Goal: Information Seeking & Learning: Find specific fact

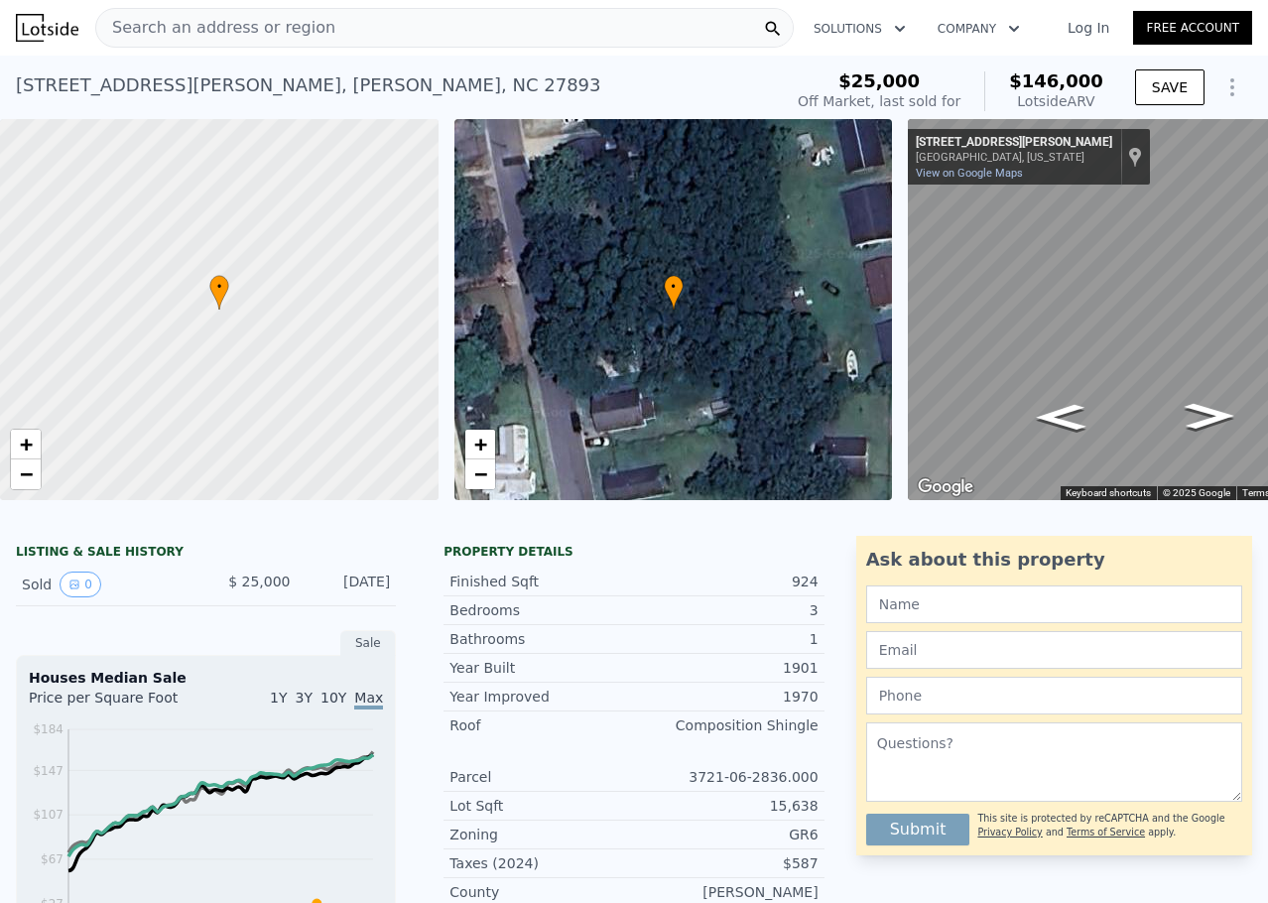
click at [542, 41] on div "Search an address or region" at bounding box center [444, 28] width 699 height 40
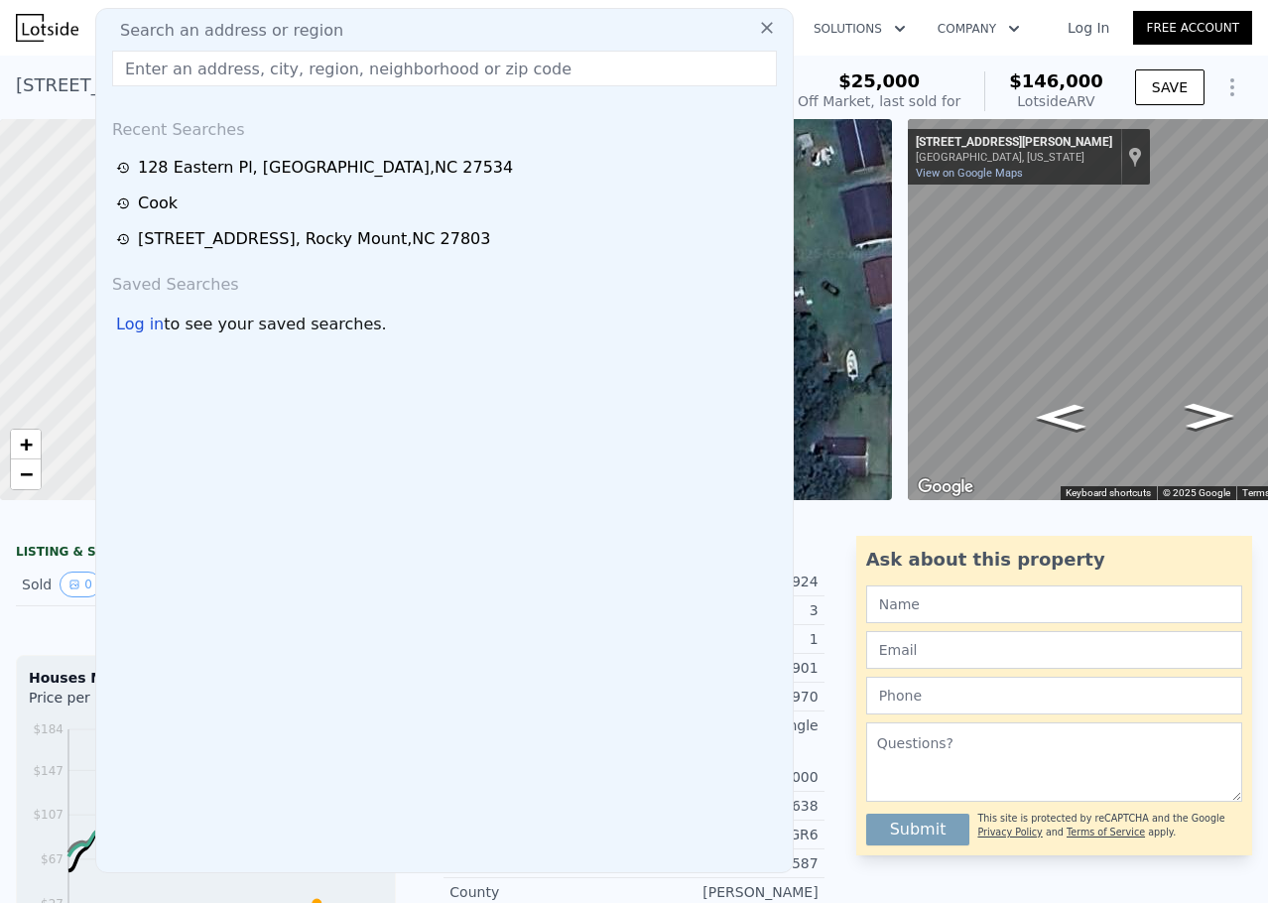
click at [543, 31] on div "Search an address or region" at bounding box center [444, 31] width 681 height 24
click at [504, 79] on input "text" at bounding box center [444, 69] width 665 height 36
paste input "[STREET_ADDRESS]"
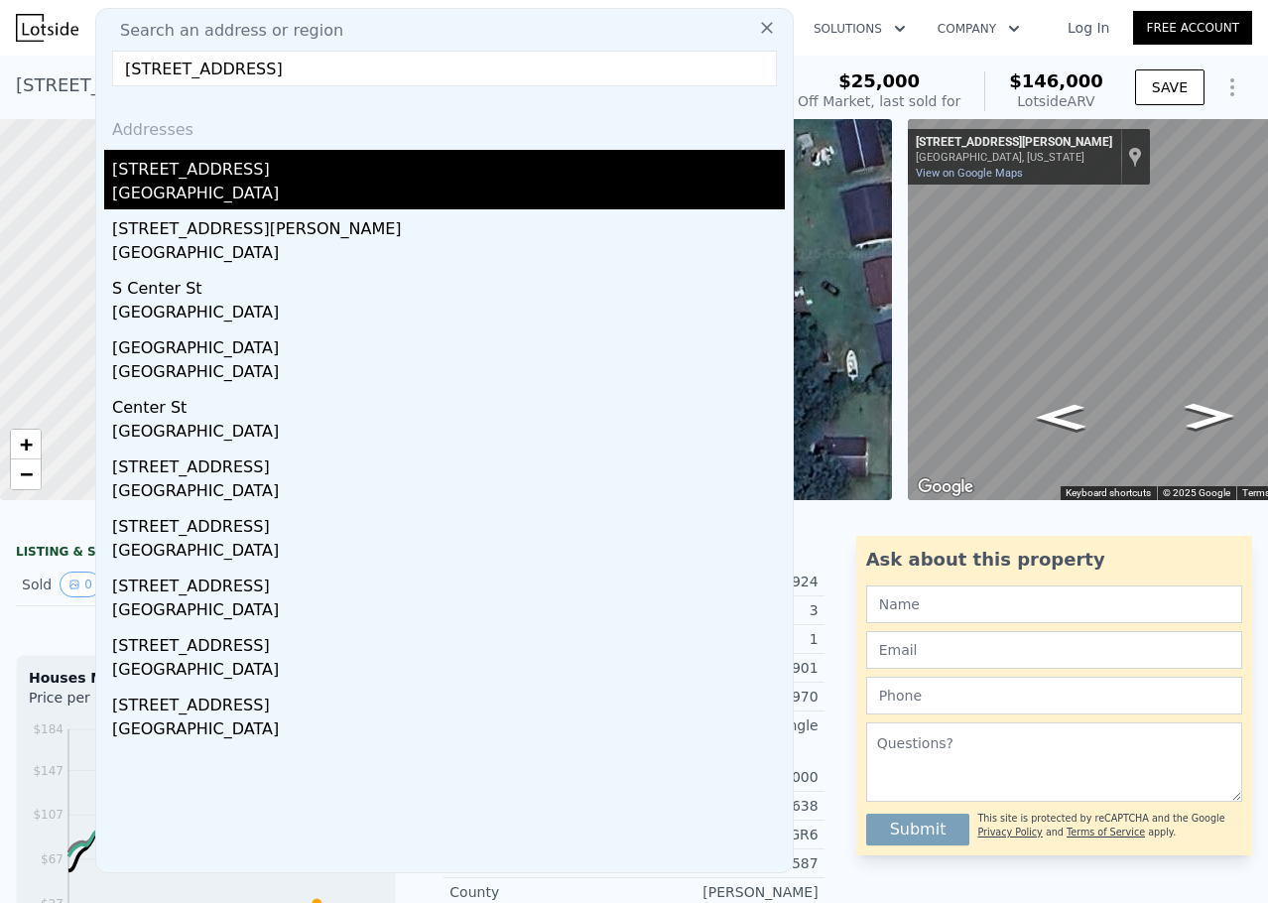
type input "[STREET_ADDRESS]"
click at [403, 159] on div "[STREET_ADDRESS]" at bounding box center [448, 166] width 673 height 32
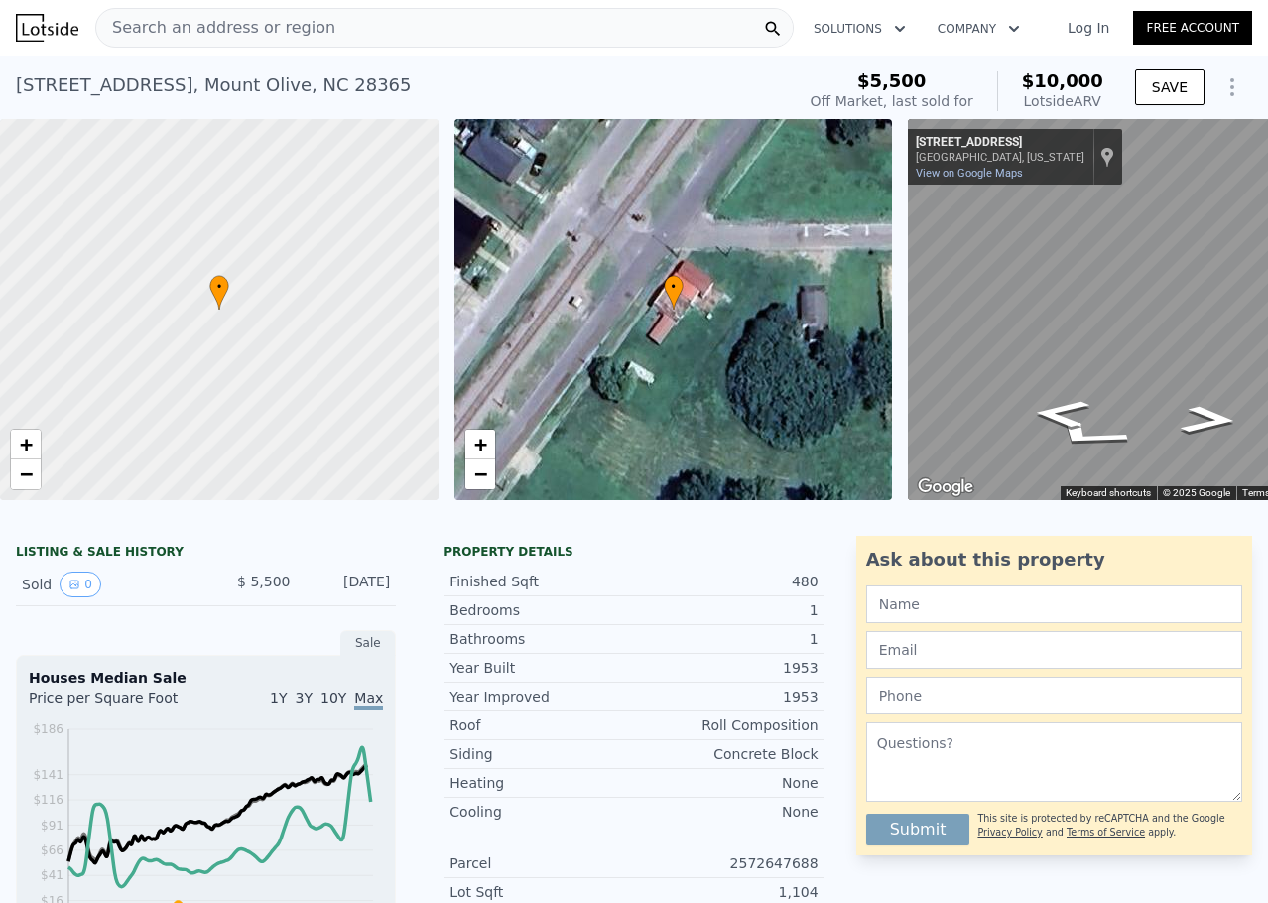
click at [803, 588] on div "480" at bounding box center [726, 582] width 185 height 20
click at [797, 591] on div "480" at bounding box center [726, 582] width 185 height 20
copy div "480"
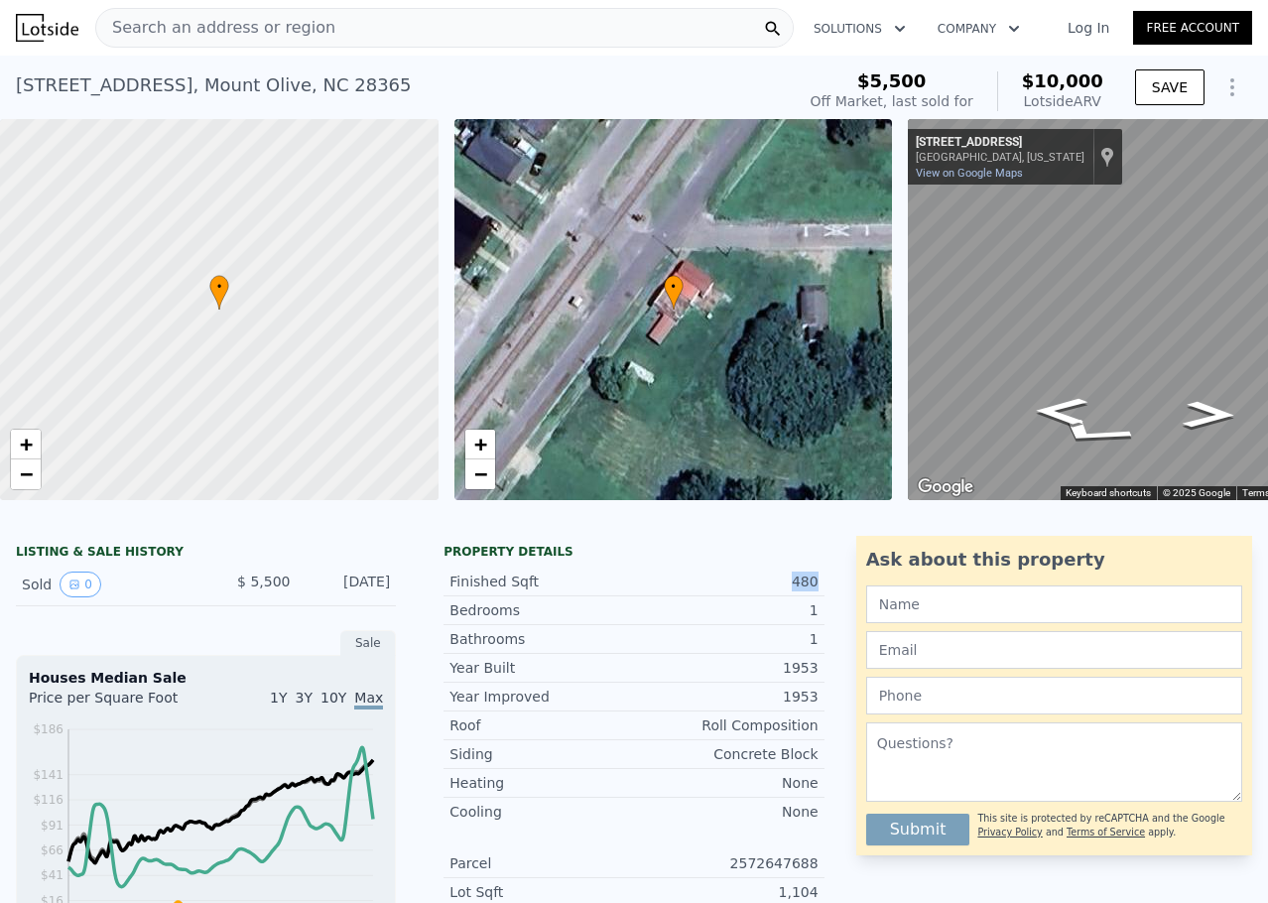
click at [836, 344] on div "• + − • + − ← Move left → Move right ↑ Move up ↓ Move down + Zoom in - Zoom out…" at bounding box center [634, 309] width 1268 height 381
click at [894, 319] on div "• + − • + − ← Move left → Move right ↑ Move up ↓ Move down + Zoom in - Zoom out…" at bounding box center [634, 309] width 1268 height 381
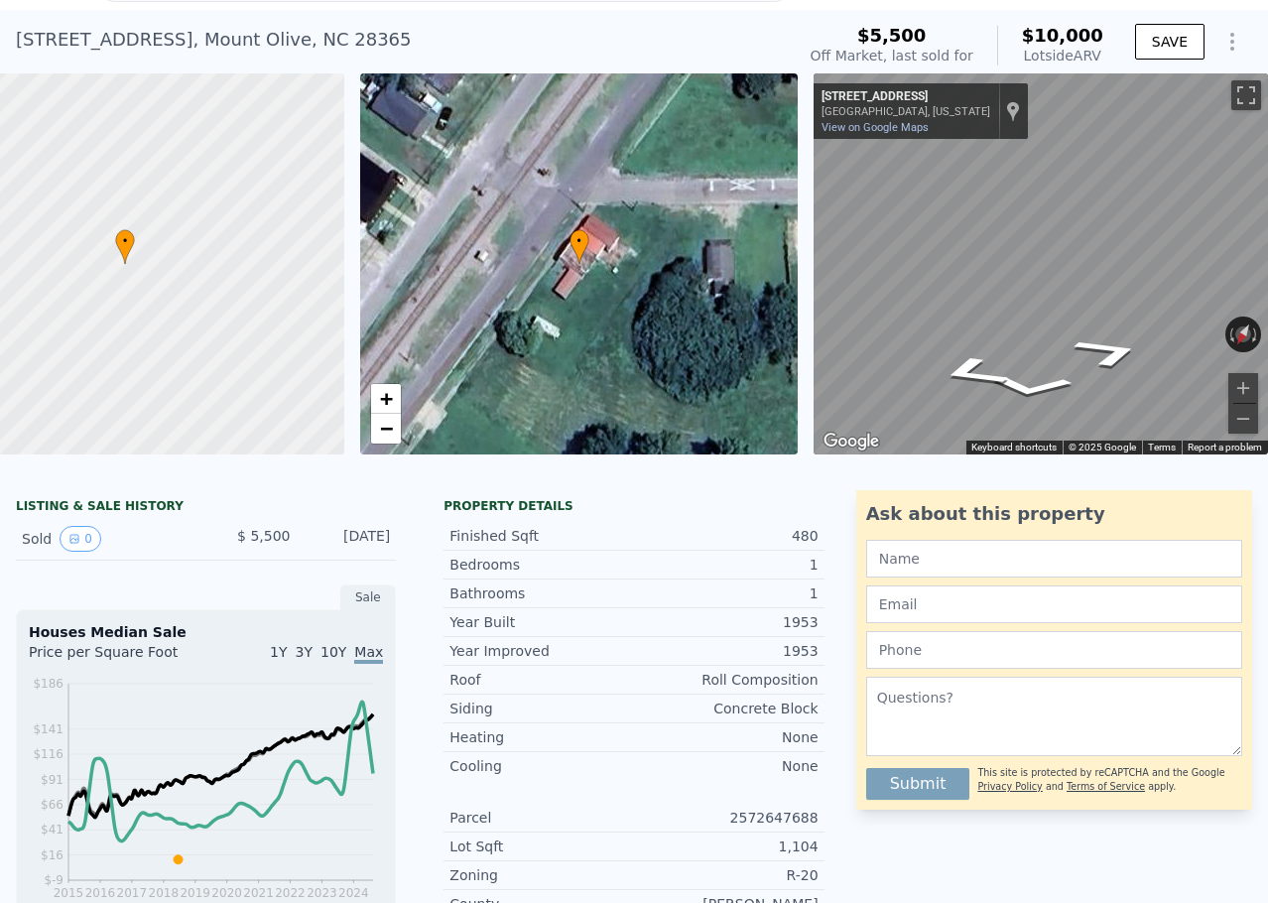
scroll to position [7, 0]
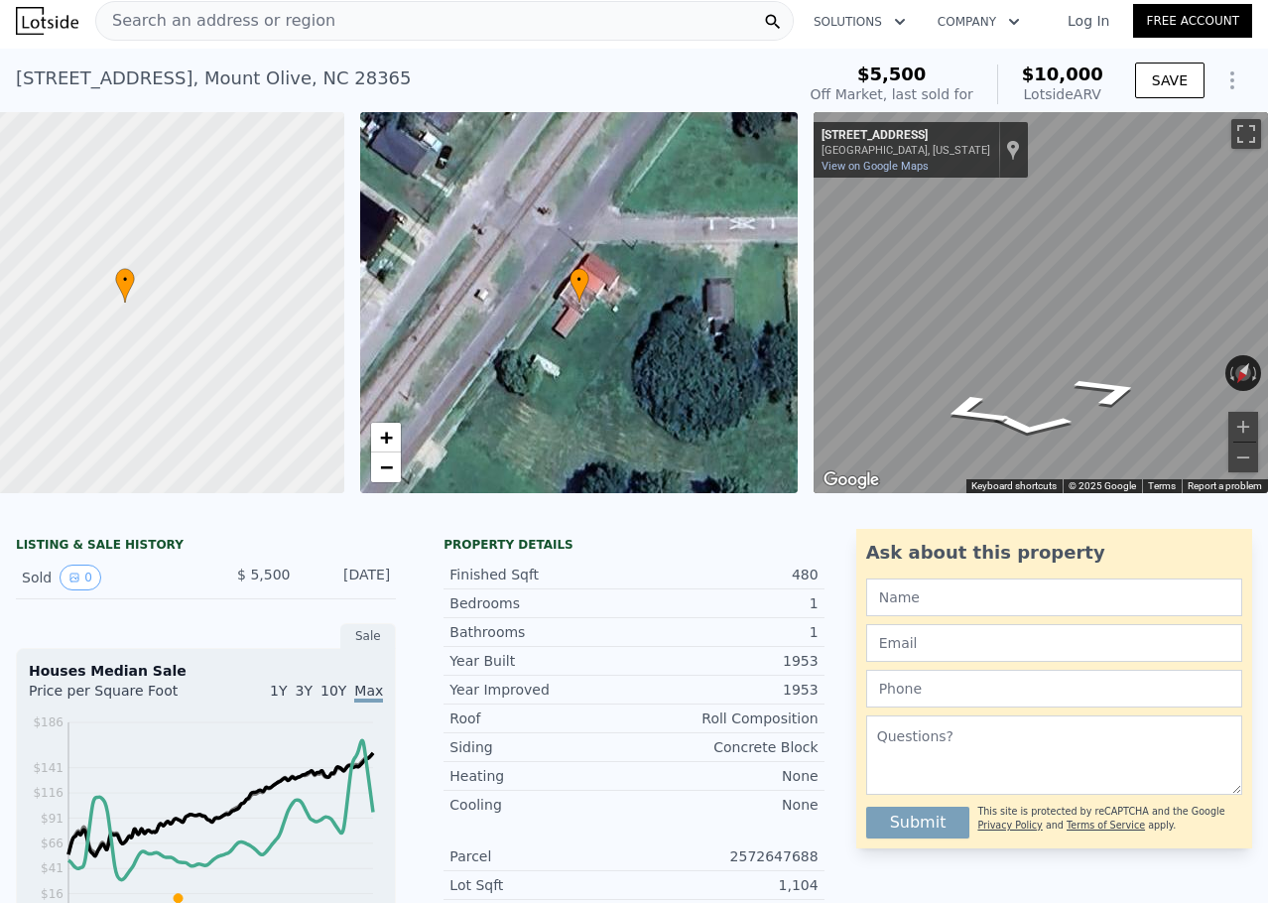
click at [808, 585] on div "480" at bounding box center [726, 575] width 185 height 20
